Goal: Go to known website: Access a specific website the user already knows

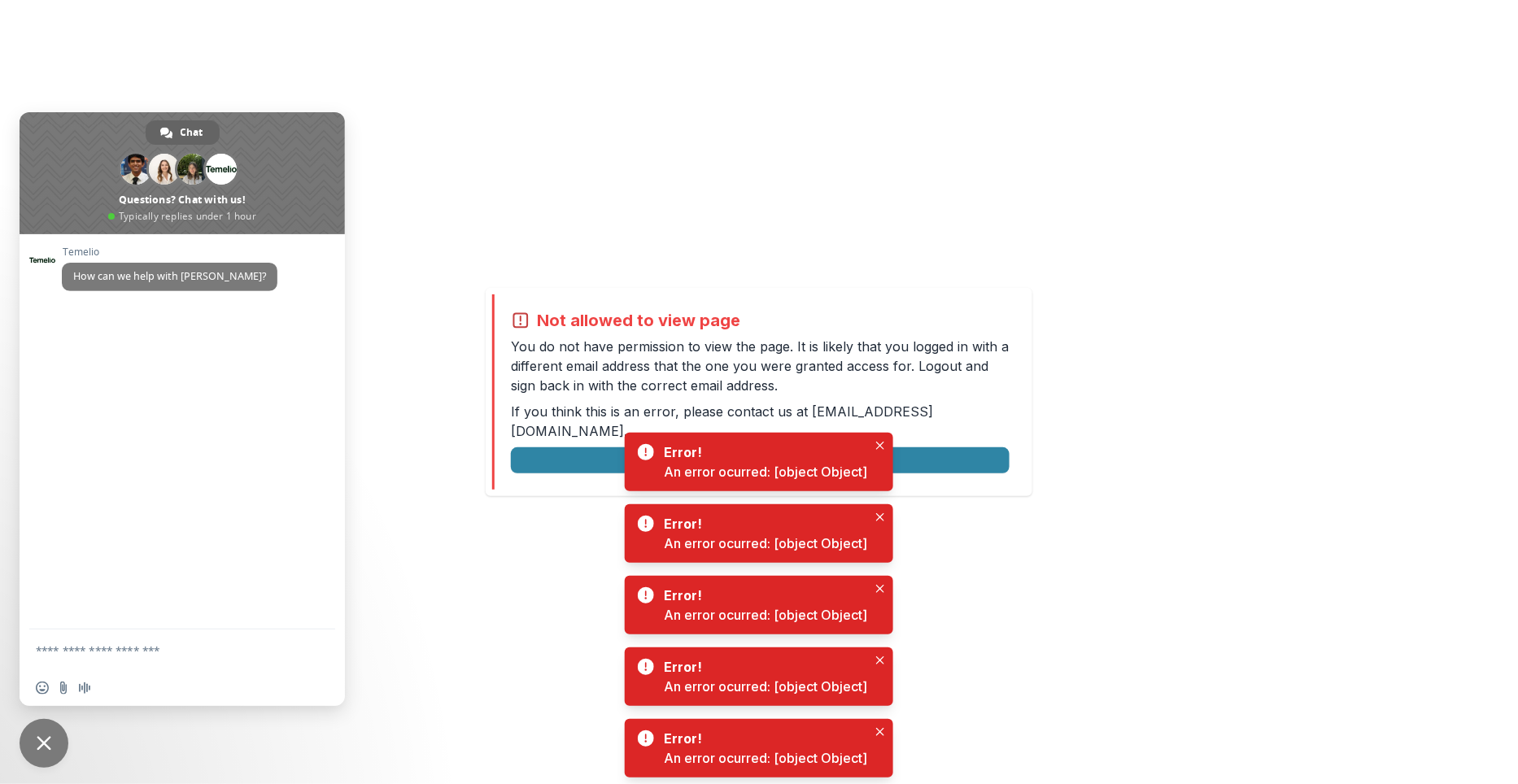
click at [998, 466] on div "Not allowed to view page You do not have permission to view the page. It is lik…" at bounding box center [759, 392] width 534 height 195
click at [988, 457] on button "Logout" at bounding box center [760, 460] width 498 height 26
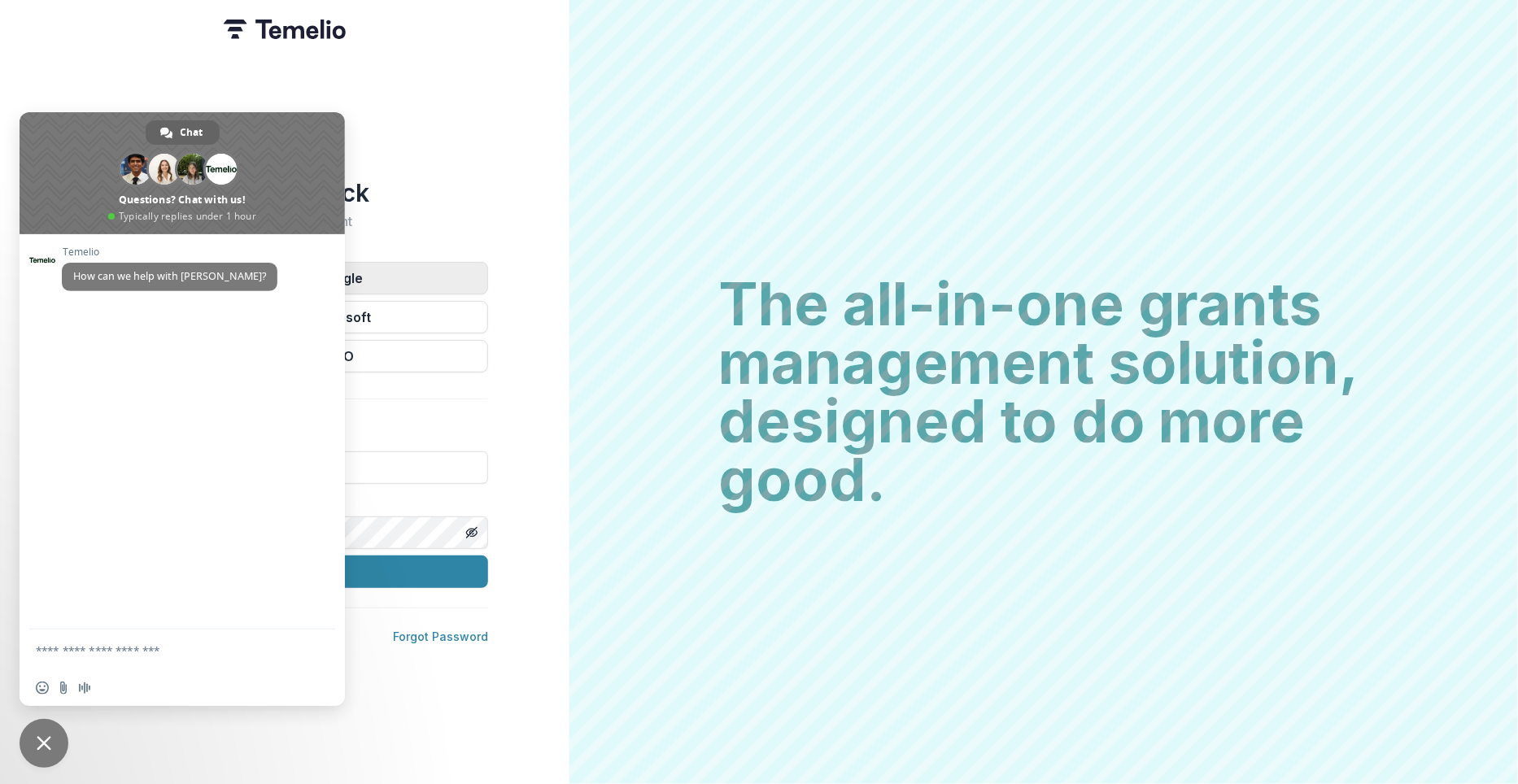
click at [435, 278] on button "Continue with Google" at bounding box center [284, 278] width 407 height 32
